Goal: Task Accomplishment & Management: Use online tool/utility

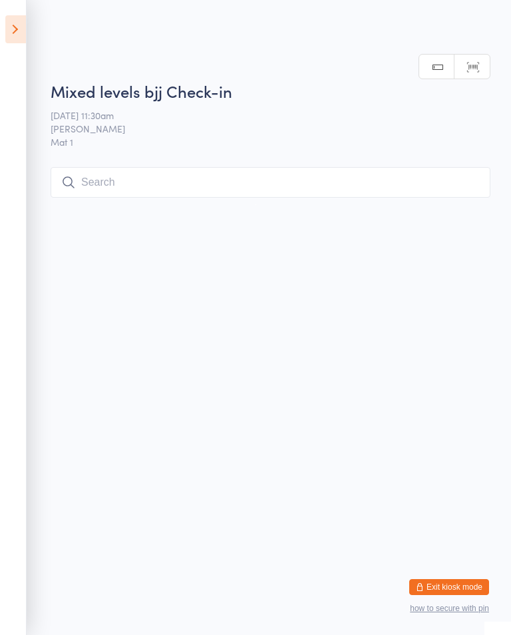
click at [12, 32] on icon at bounding box center [15, 29] width 21 height 28
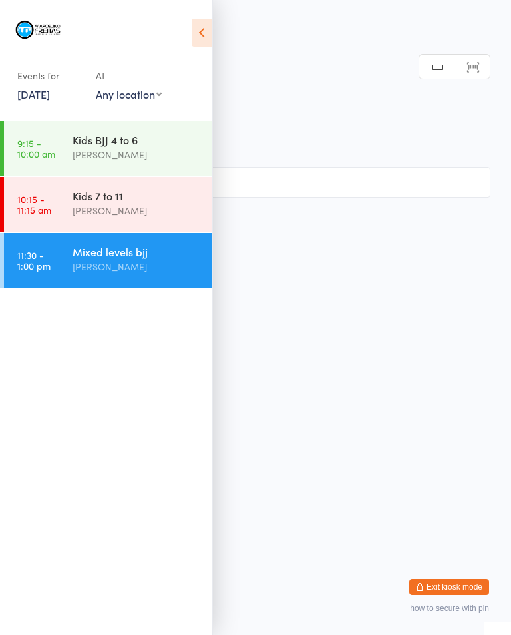
click at [140, 264] on div "[PERSON_NAME]" at bounding box center [137, 266] width 128 height 15
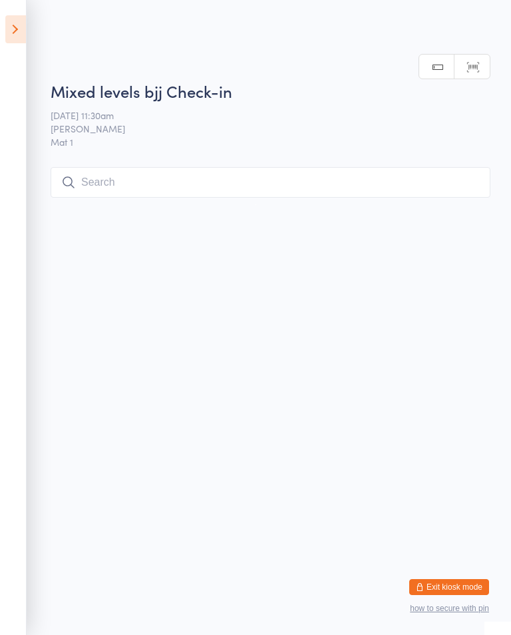
click at [193, 185] on input "search" at bounding box center [271, 182] width 440 height 31
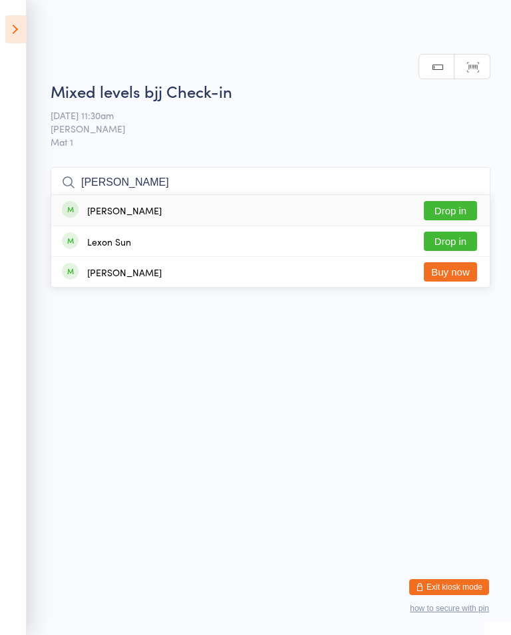
type input "[PERSON_NAME]"
click at [457, 201] on button "Drop in" at bounding box center [450, 210] width 53 height 19
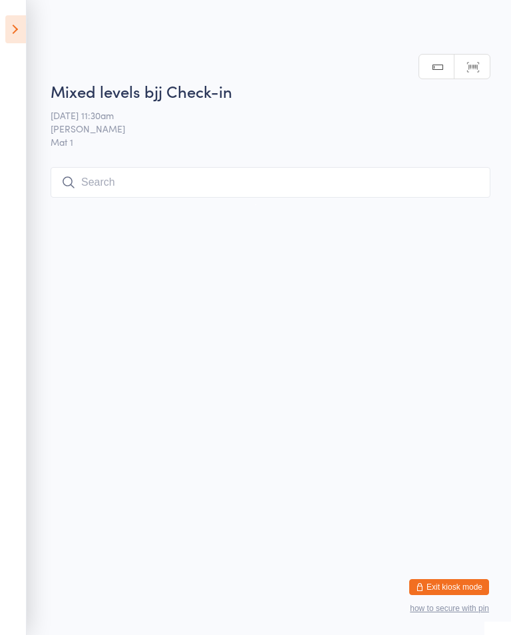
click at [152, 186] on input "search" at bounding box center [271, 182] width 440 height 31
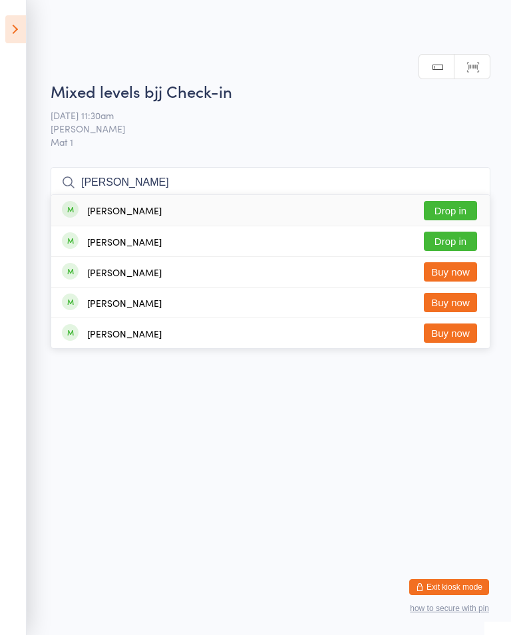
type input "[PERSON_NAME]"
click at [462, 201] on button "Drop in" at bounding box center [450, 210] width 53 height 19
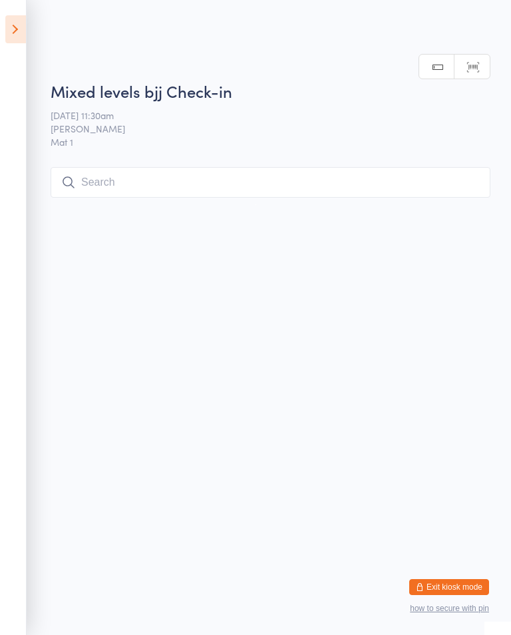
click at [127, 179] on input "search" at bounding box center [271, 182] width 440 height 31
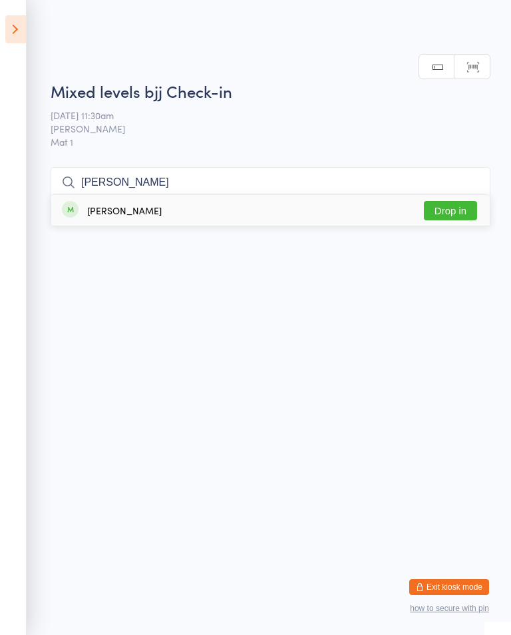
type input "[PERSON_NAME]"
click at [453, 201] on button "Drop in" at bounding box center [450, 210] width 53 height 19
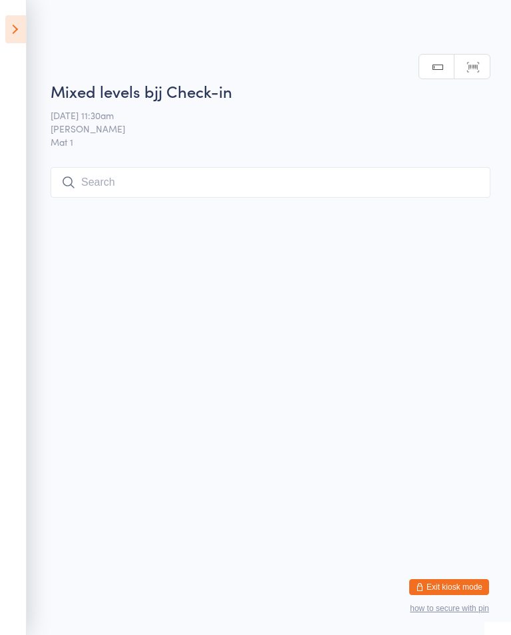
click at [148, 176] on input "search" at bounding box center [271, 182] width 440 height 31
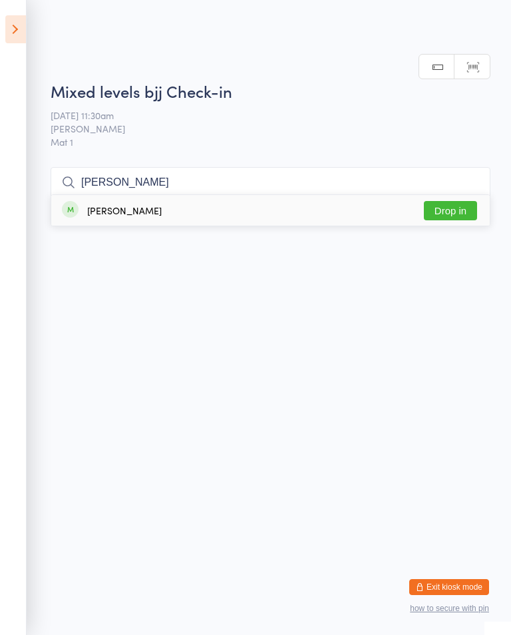
type input "[PERSON_NAME]"
click at [453, 201] on button "Drop in" at bounding box center [450, 210] width 53 height 19
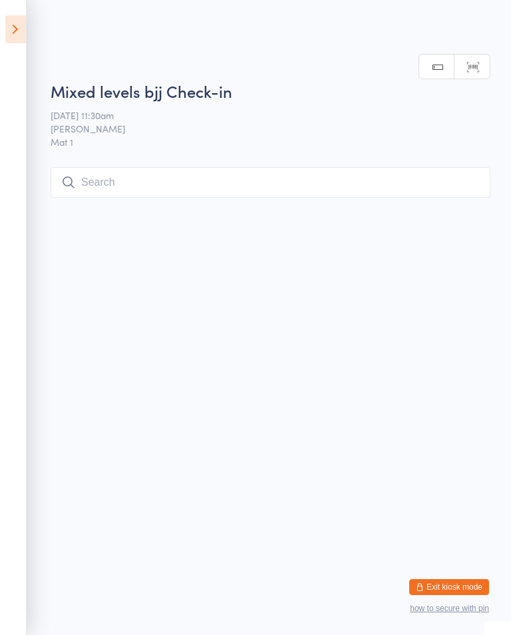
scroll to position [0, 0]
click at [265, 170] on input "search" at bounding box center [271, 182] width 440 height 31
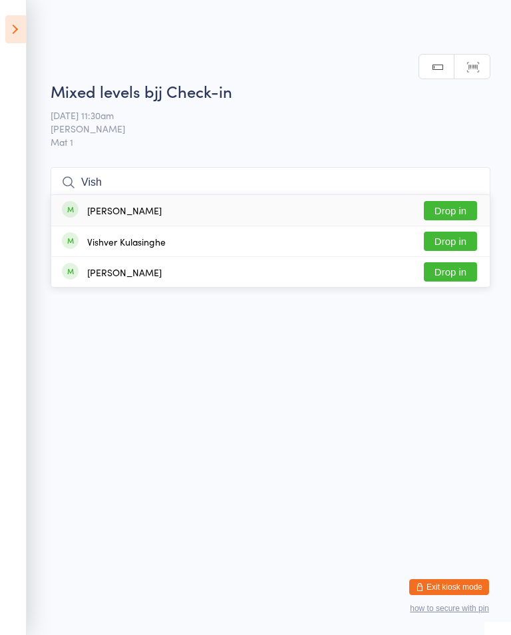
type input "Vish"
click at [457, 201] on button "Drop in" at bounding box center [450, 210] width 53 height 19
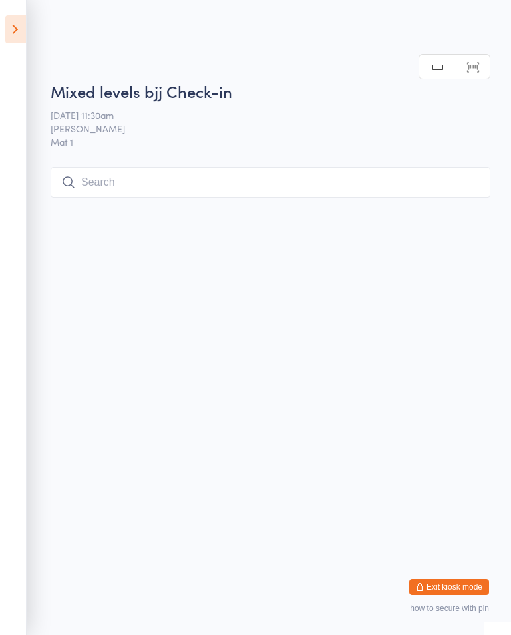
scroll to position [0, 0]
click at [344, 168] on input "search" at bounding box center [271, 182] width 440 height 31
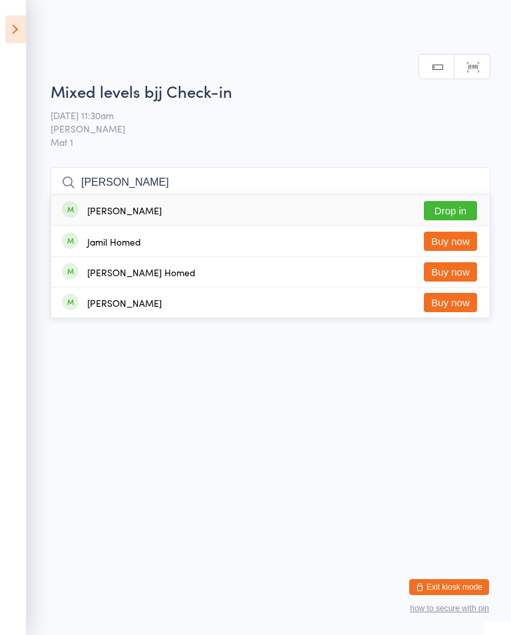
type input "[PERSON_NAME]"
click at [461, 201] on button "Drop in" at bounding box center [450, 210] width 53 height 19
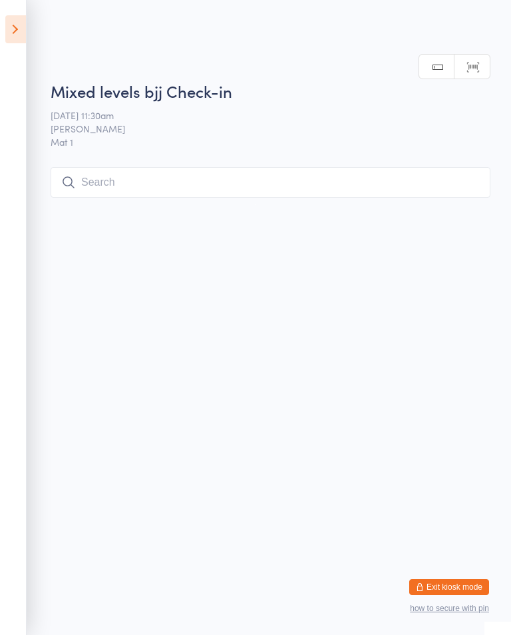
scroll to position [0, 0]
click at [156, 178] on input "search" at bounding box center [271, 182] width 440 height 31
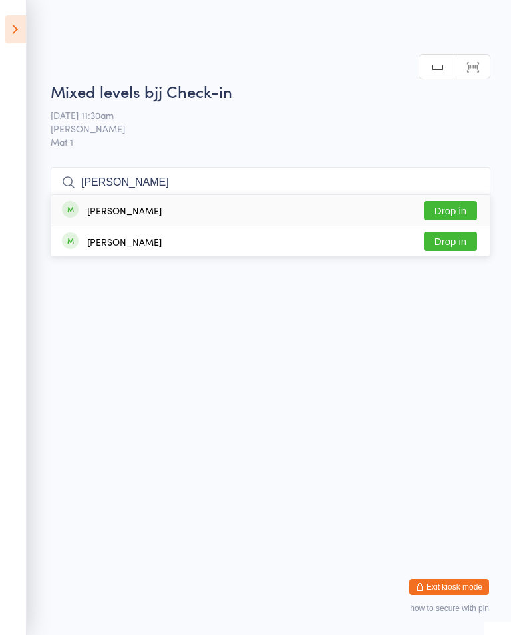
type input "[PERSON_NAME]"
click at [452, 201] on button "Drop in" at bounding box center [450, 210] width 53 height 19
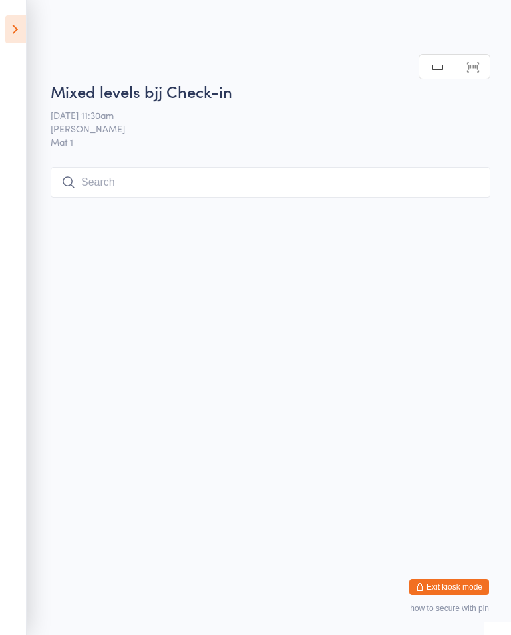
scroll to position [0, 0]
click at [369, 170] on input "search" at bounding box center [271, 182] width 440 height 31
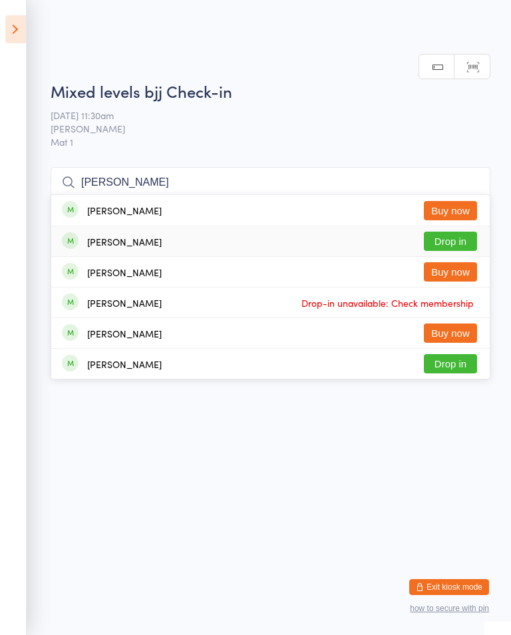
type input "[PERSON_NAME]"
click at [458, 232] on button "Drop in" at bounding box center [450, 241] width 53 height 19
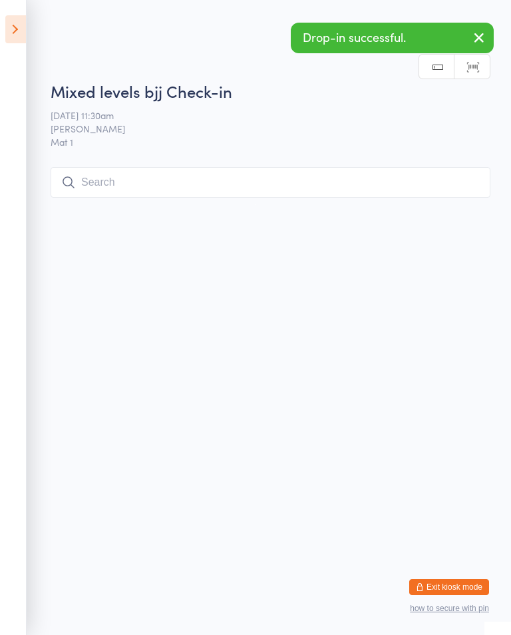
click at [22, 25] on icon at bounding box center [15, 29] width 21 height 28
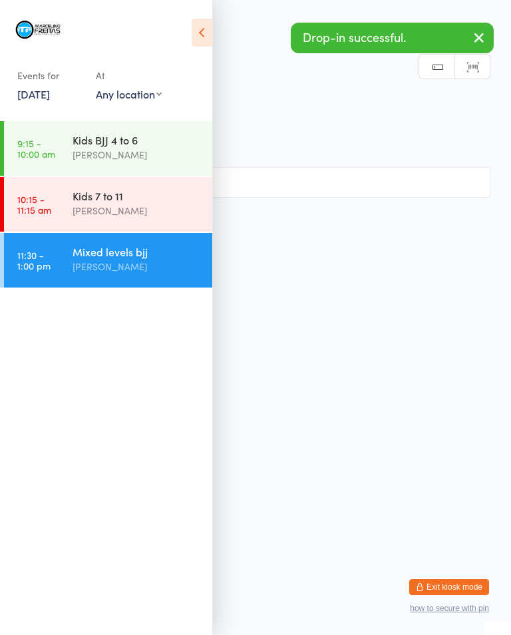
click at [41, 210] on time "10:15 - 11:15 am" at bounding box center [34, 204] width 34 height 21
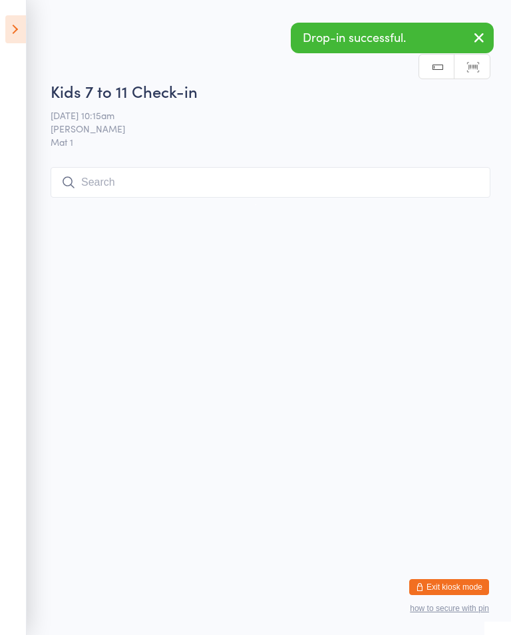
click at [110, 188] on input "search" at bounding box center [271, 182] width 440 height 31
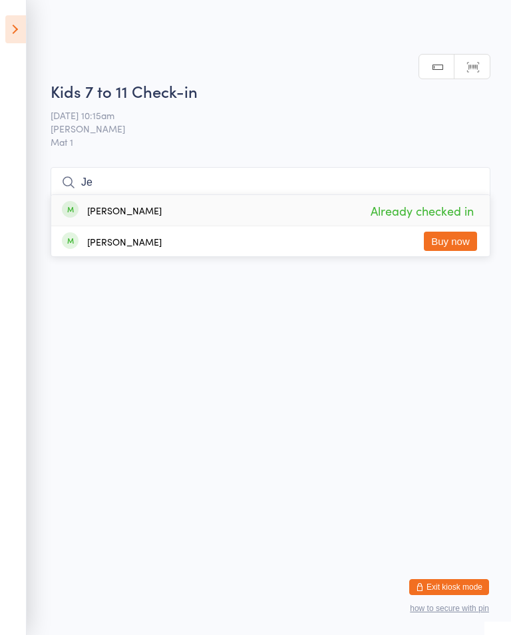
type input "J"
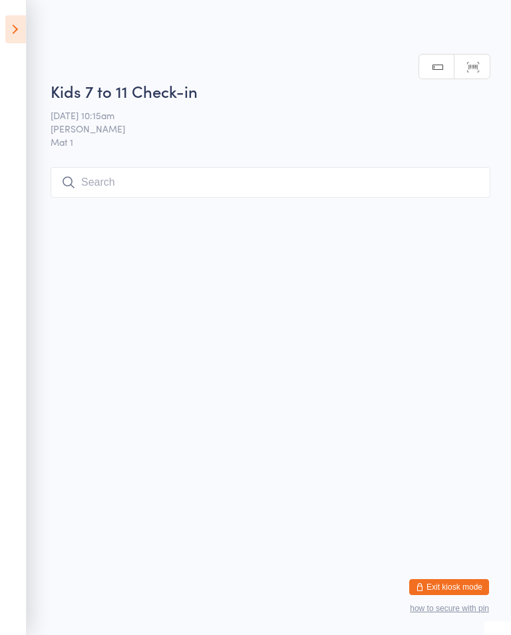
click at [15, 31] on icon at bounding box center [15, 29] width 21 height 28
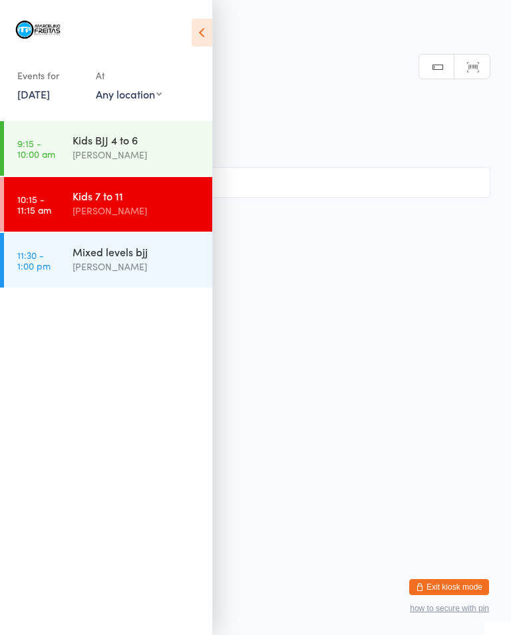
click at [49, 274] on link "11:30 - 1:00 pm Mixed levels bjj [PERSON_NAME]" at bounding box center [108, 260] width 208 height 55
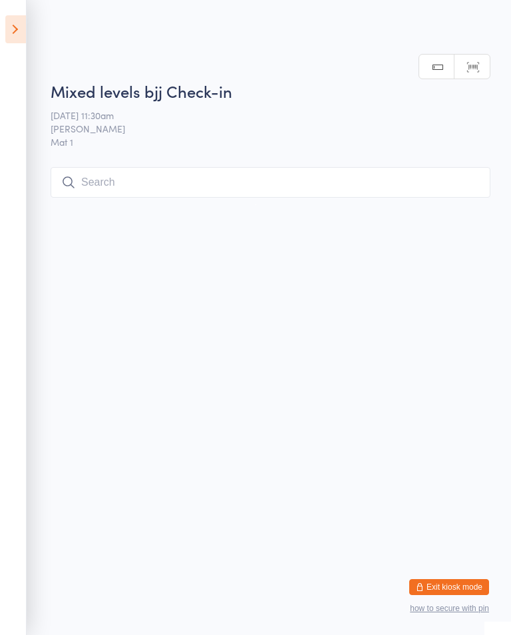
click at [224, 192] on input "search" at bounding box center [271, 182] width 440 height 31
type input "Insaf"
click at [452, 201] on button "Drop in" at bounding box center [450, 210] width 53 height 19
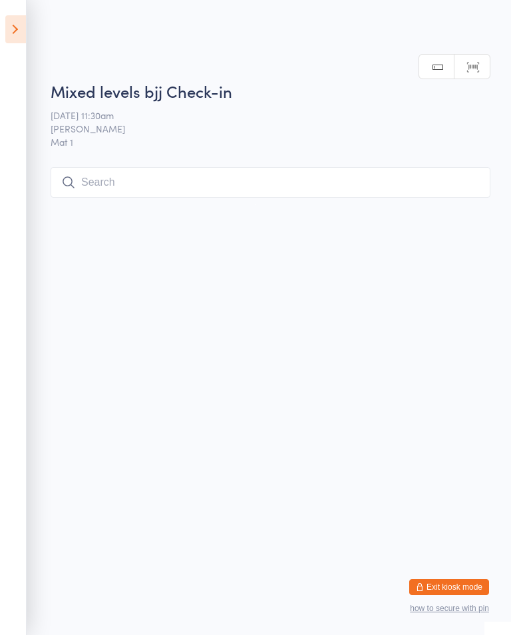
click at [123, 182] on input "search" at bounding box center [271, 182] width 440 height 31
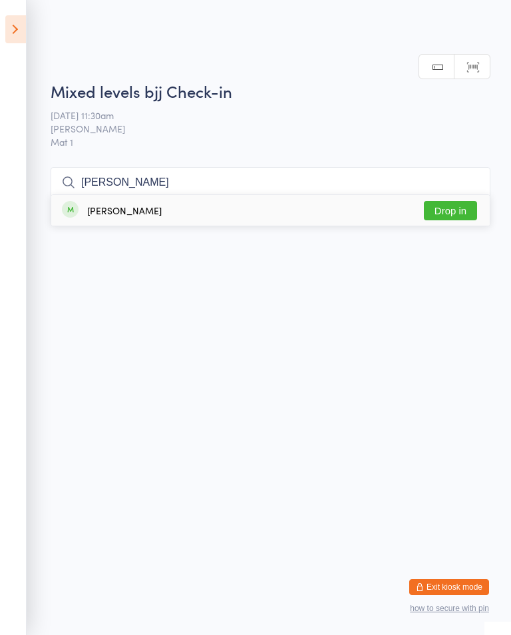
type input "[PERSON_NAME]"
click at [450, 201] on button "Drop in" at bounding box center [450, 210] width 53 height 19
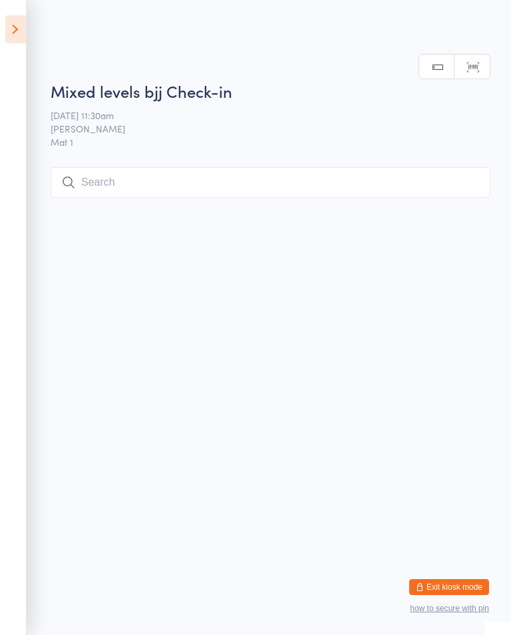
scroll to position [0, 0]
click at [302, 180] on input "search" at bounding box center [271, 182] width 440 height 31
type input "Laz"
click at [256, 195] on div "[PERSON_NAME] Drop in" at bounding box center [270, 210] width 439 height 31
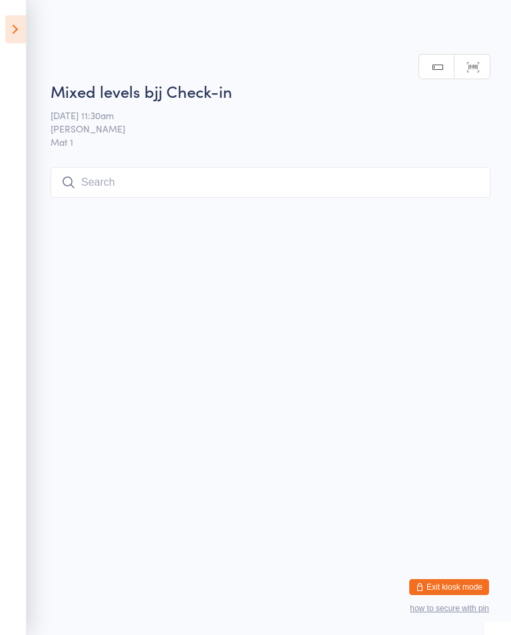
scroll to position [0, 0]
click at [184, 178] on input "search" at bounding box center [271, 182] width 440 height 31
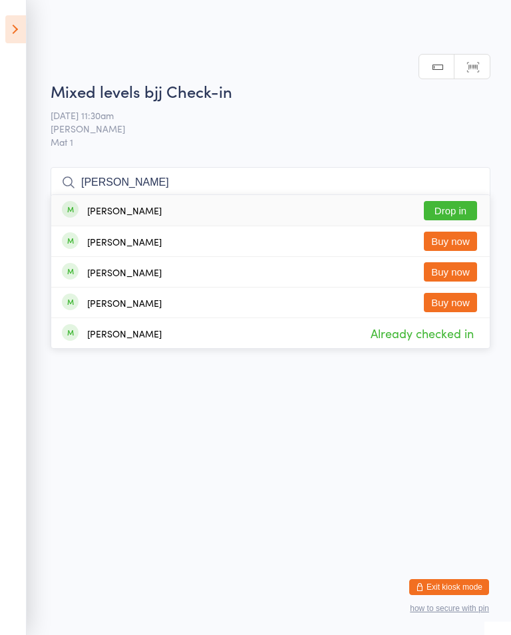
type input "[PERSON_NAME]"
click at [464, 201] on button "Drop in" at bounding box center [450, 210] width 53 height 19
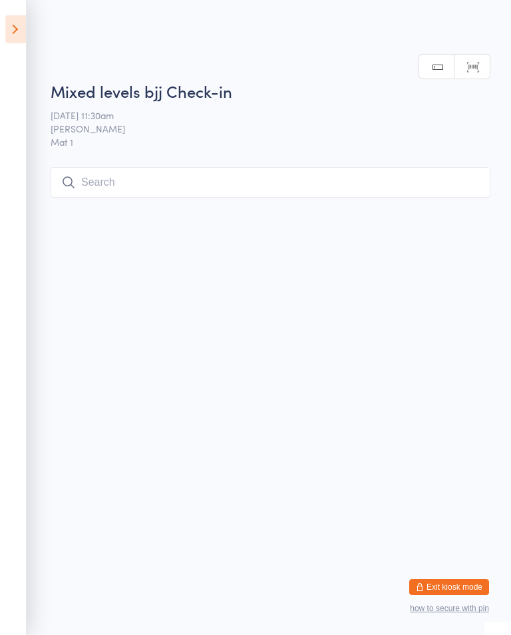
scroll to position [0, 0]
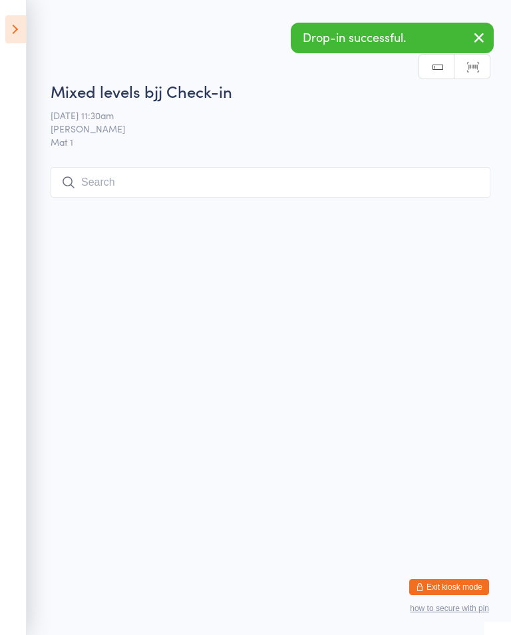
click at [217, 185] on input "search" at bounding box center [271, 182] width 440 height 31
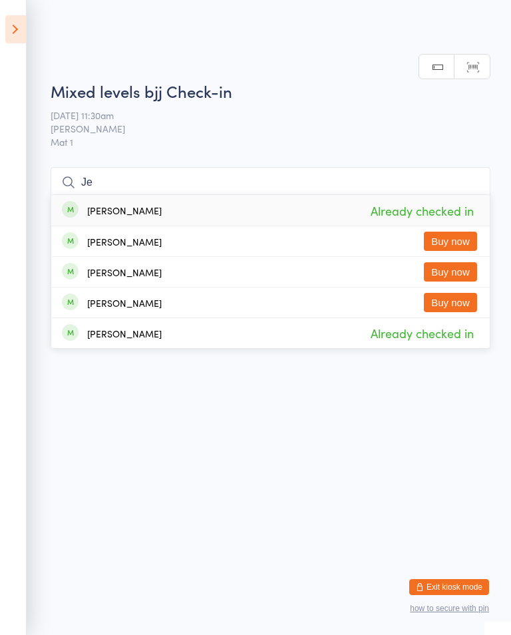
type input "J"
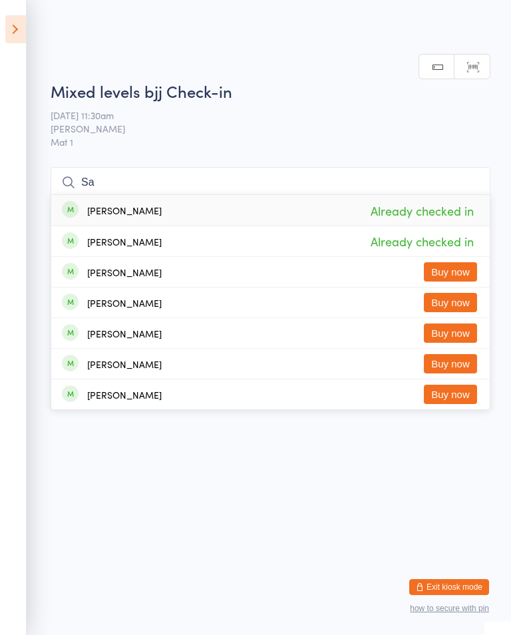
type input "S"
